Goal: Find specific page/section: Find specific page/section

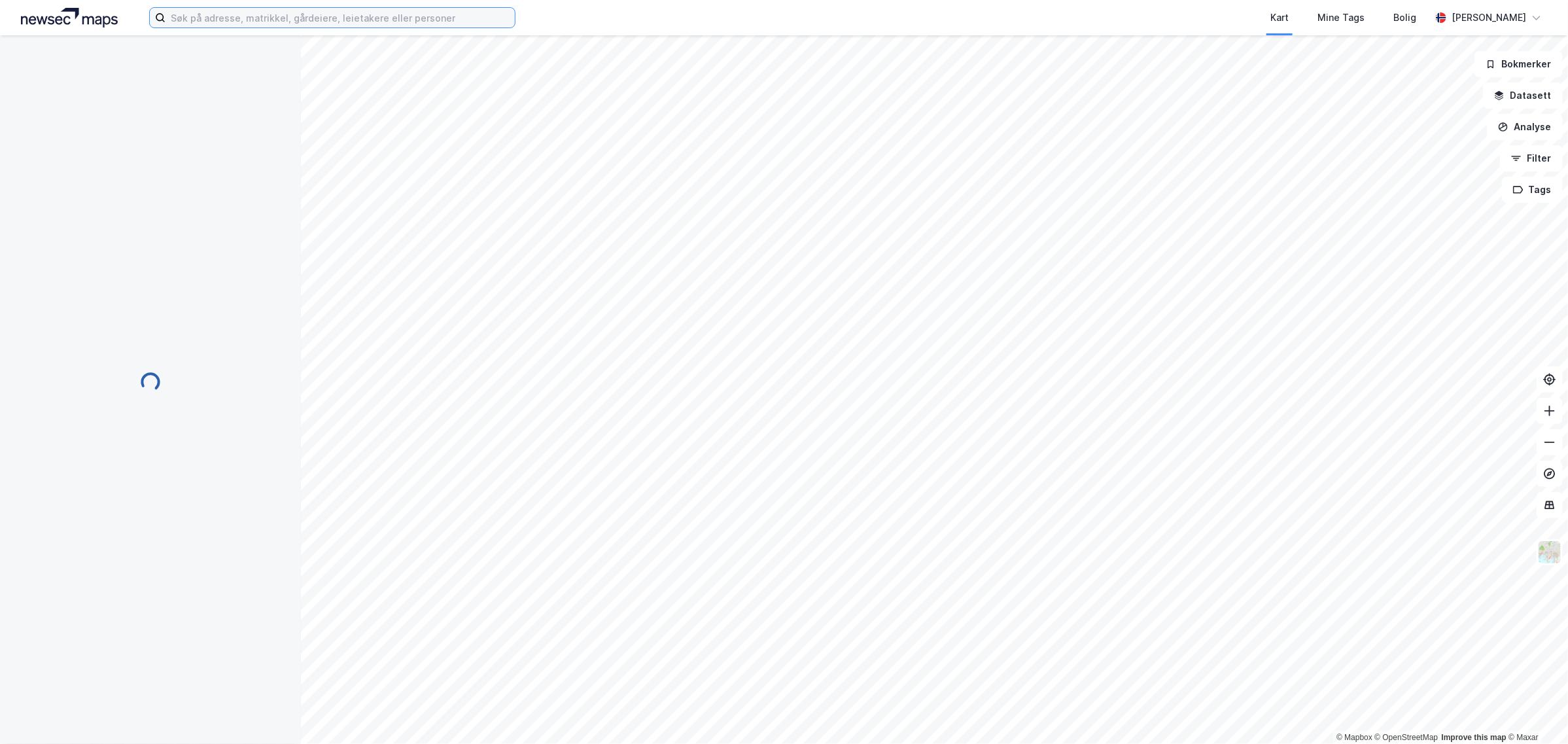
click at [204, 12] on input at bounding box center [339, 18] width 349 height 20
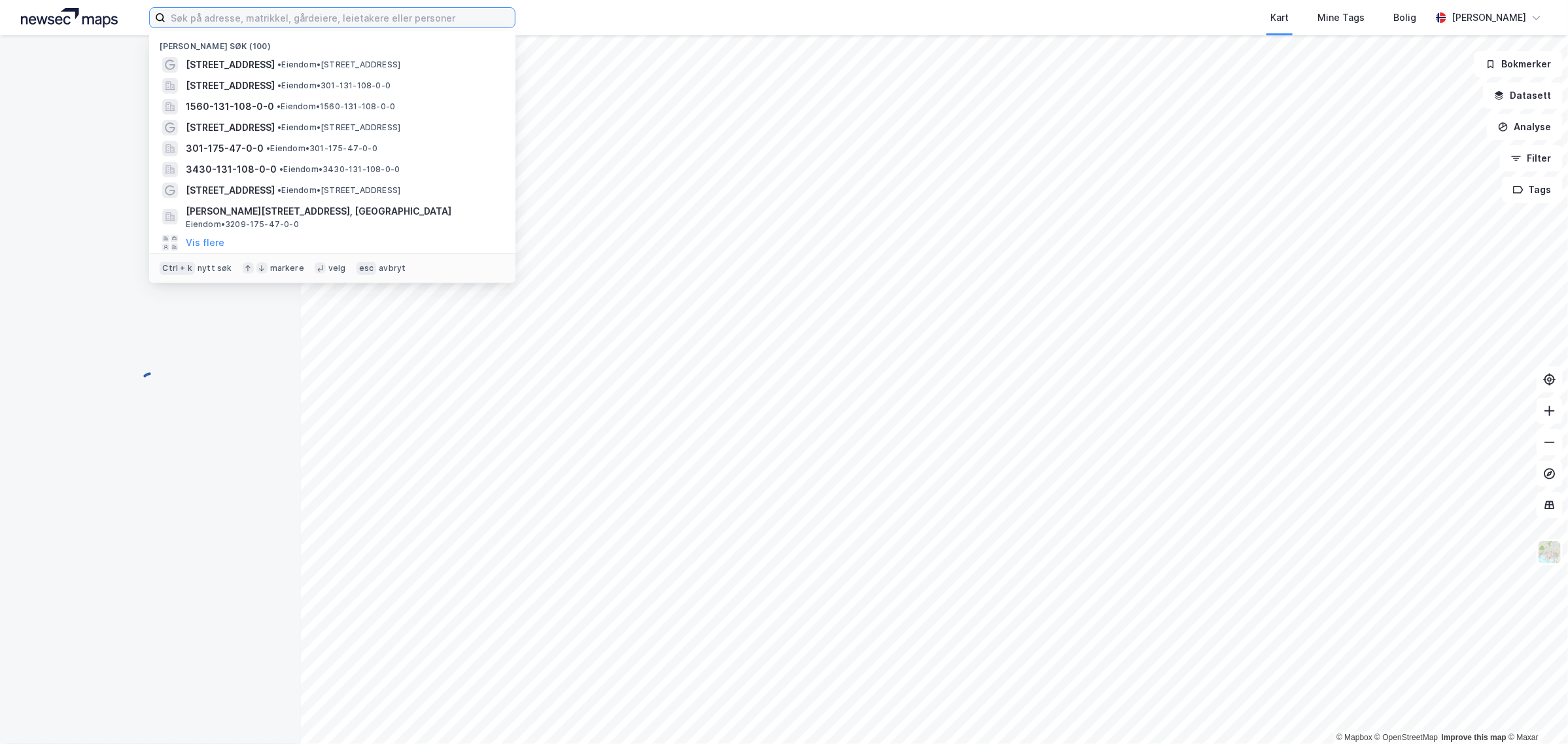
paste input "Bjørnerudveien 8 AS"
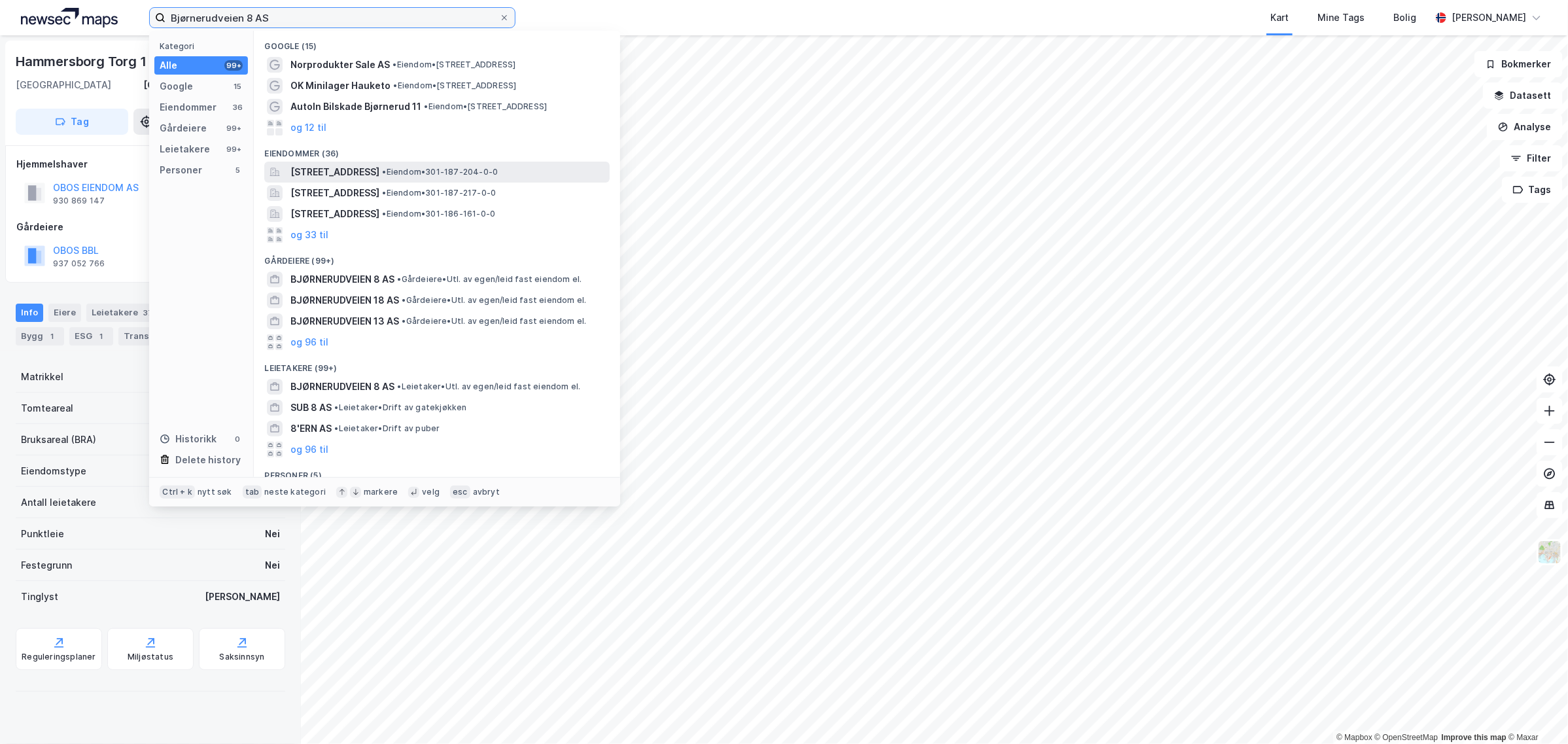
type input "Bjørnerudveien 8 AS"
click at [315, 169] on span "[STREET_ADDRESS]" at bounding box center [334, 172] width 89 height 16
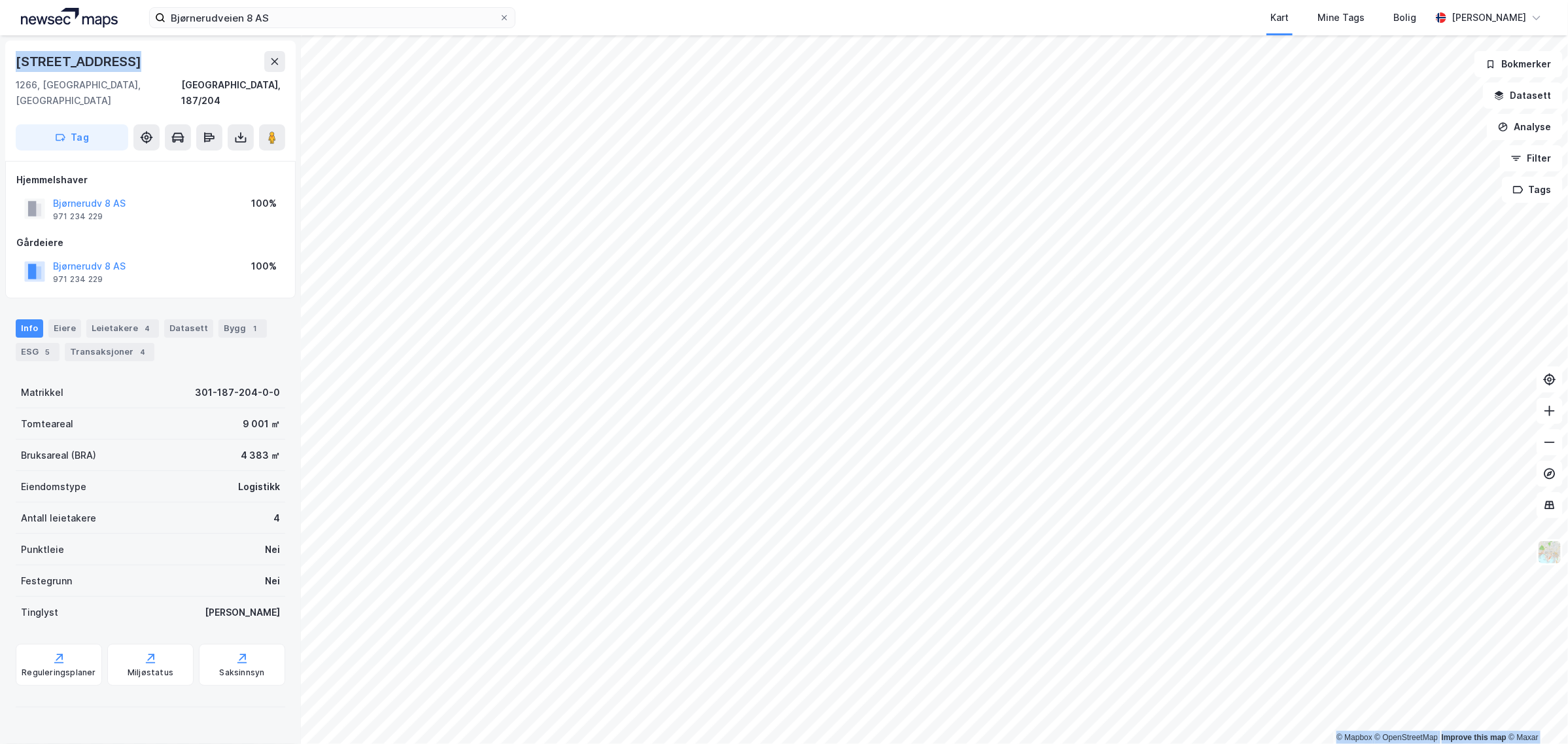
drag, startPoint x: 141, startPoint y: 58, endPoint x: -33, endPoint y: 62, distance: 174.0
click at [0, 62] on html "Bjørnerudveien 8 AS Kart Mine Tags Bolig [PERSON_NAME] © Mapbox © OpenStreetMap…" at bounding box center [784, 372] width 1568 height 744
copy div "© Mapbox © OpenStreetMap Improve this map © [PERSON_NAME][STREET_ADDRESS]"
click at [1035, 743] on html "Bjørnerudveien 8 AS Kart Mine Tags Bolig [PERSON_NAME] © Mapbox © OpenStreetMap…" at bounding box center [784, 372] width 1568 height 744
